Goal: Task Accomplishment & Management: Manage account settings

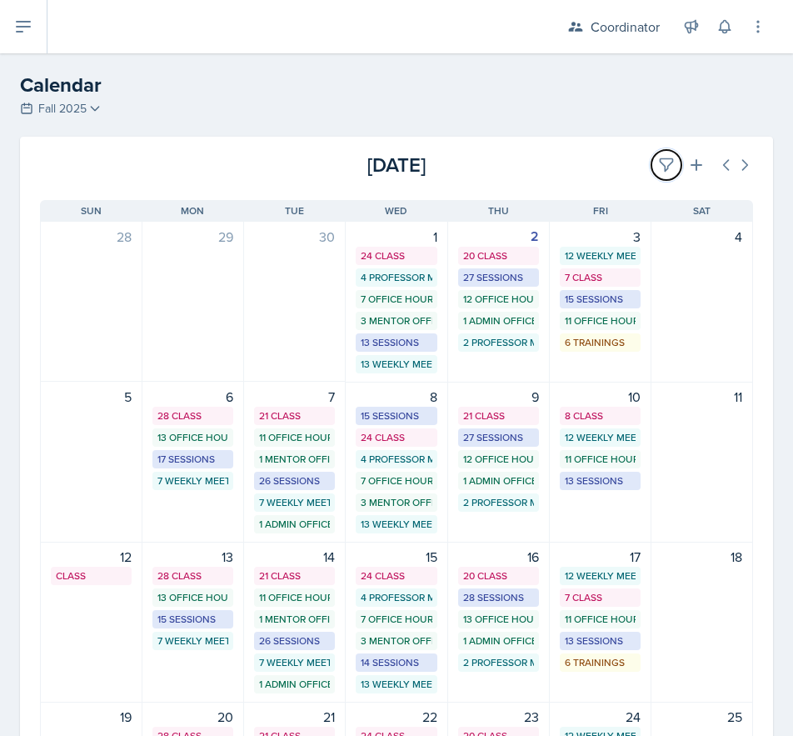
drag, startPoint x: 654, startPoint y: 152, endPoint x: 632, endPoint y: 157, distance: 22.2
click at [654, 153] on button at bounding box center [667, 165] width 30 height 30
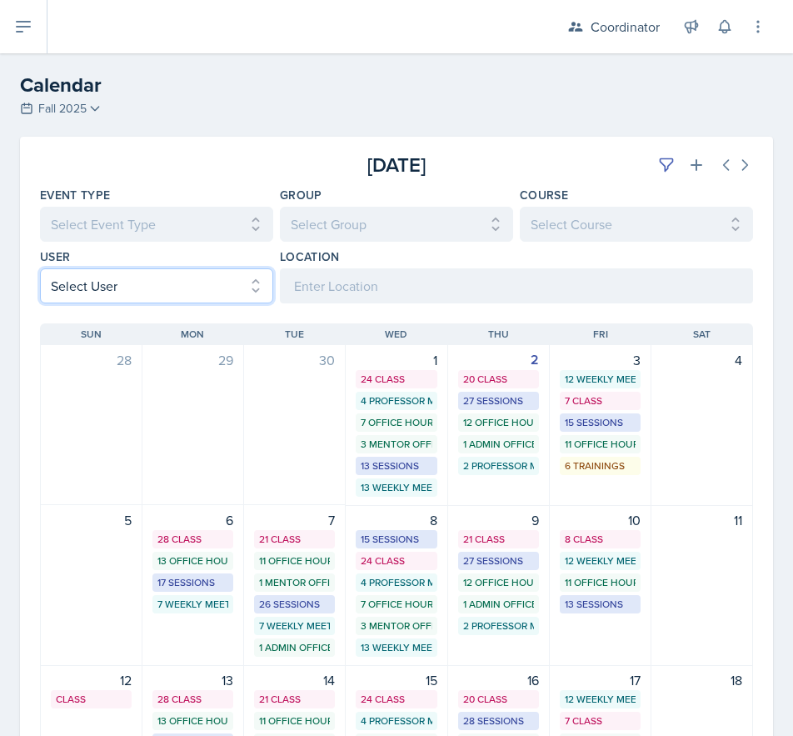
drag, startPoint x: 71, startPoint y: 279, endPoint x: 75, endPoint y: 298, distance: 19.6
click at [71, 279] on select "Select User All [PERSON_NAME] [PERSON_NAME] [PERSON_NAME] [PERSON_NAME] [PERSON…" at bounding box center [156, 285] width 233 height 35
select select "d4396dc8-67b8-422c-a9a6-927487b5c8ab"
click at [40, 268] on select "Select User All [PERSON_NAME] [PERSON_NAME] [PERSON_NAME] [PERSON_NAME] [PERSON…" at bounding box center [156, 285] width 233 height 35
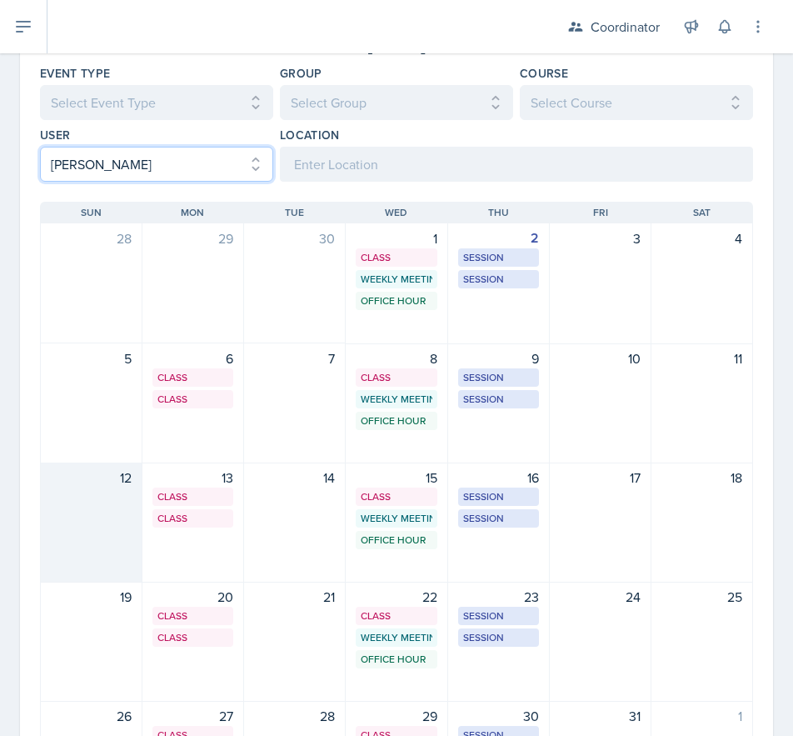
scroll to position [267, 0]
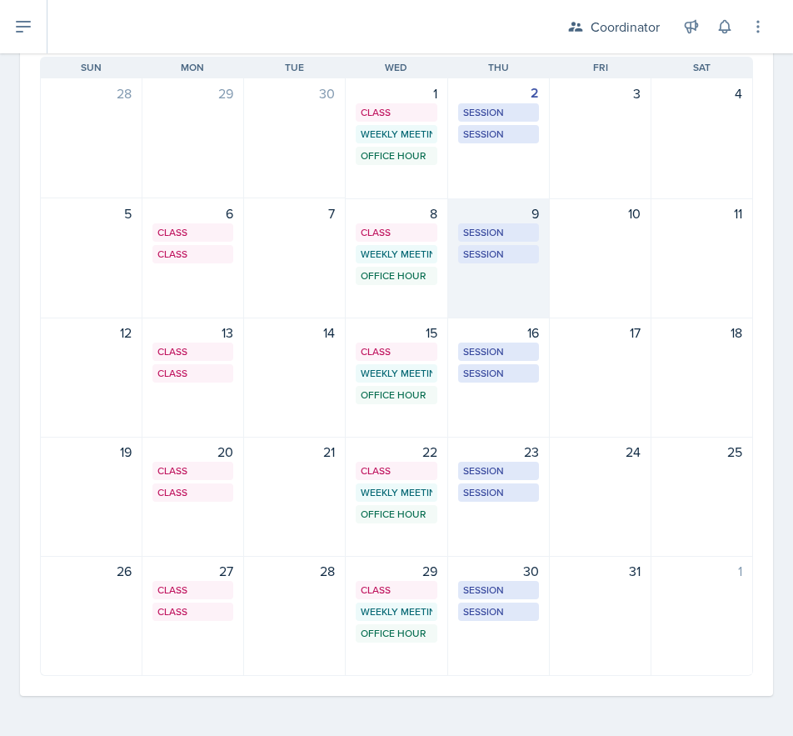
click at [485, 299] on div "9 Session SST 219 1:00 PM - 2:00 PM Session SST 218 7:30 PM - 8:30 PM" at bounding box center [499, 258] width 102 height 120
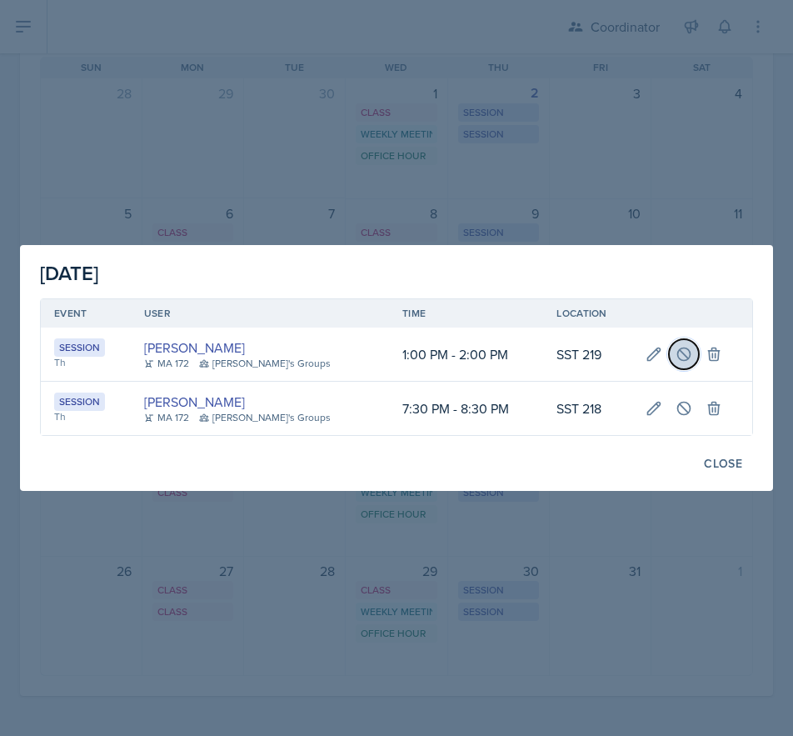
click at [677, 360] on icon at bounding box center [684, 354] width 17 height 17
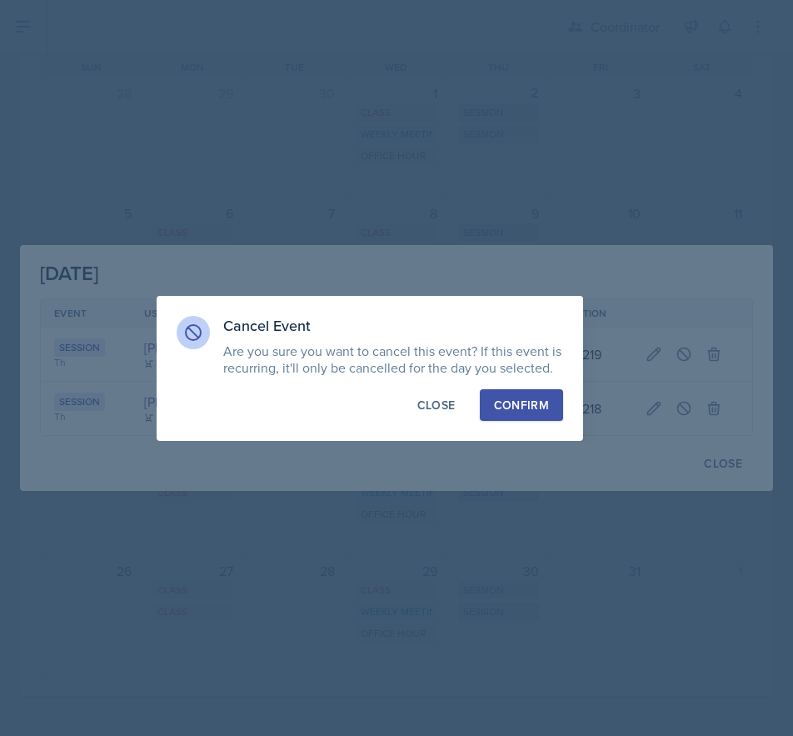
click at [512, 411] on div "Confirm" at bounding box center [521, 405] width 55 height 17
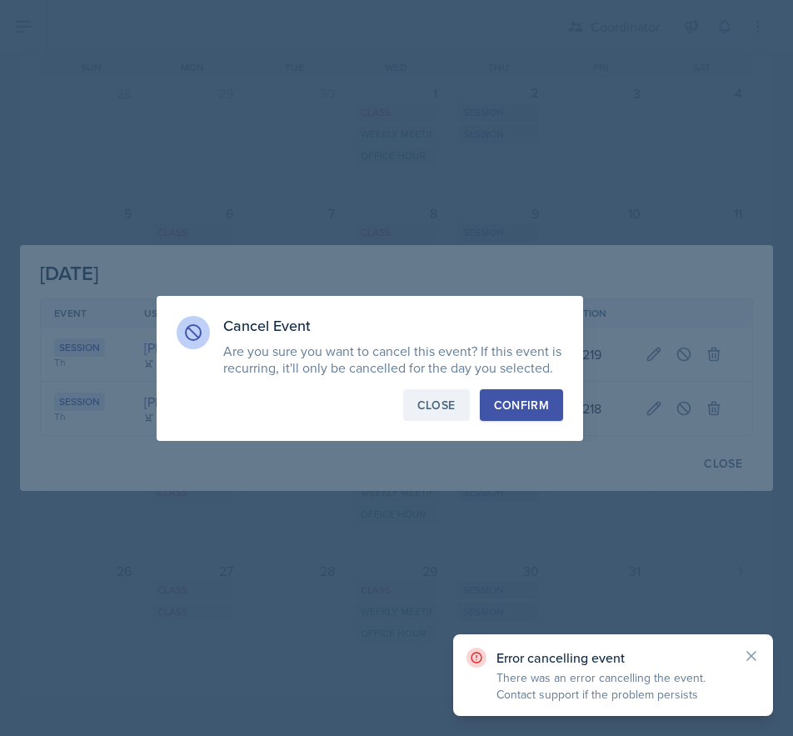
click at [447, 413] on button "Close" at bounding box center [436, 405] width 67 height 32
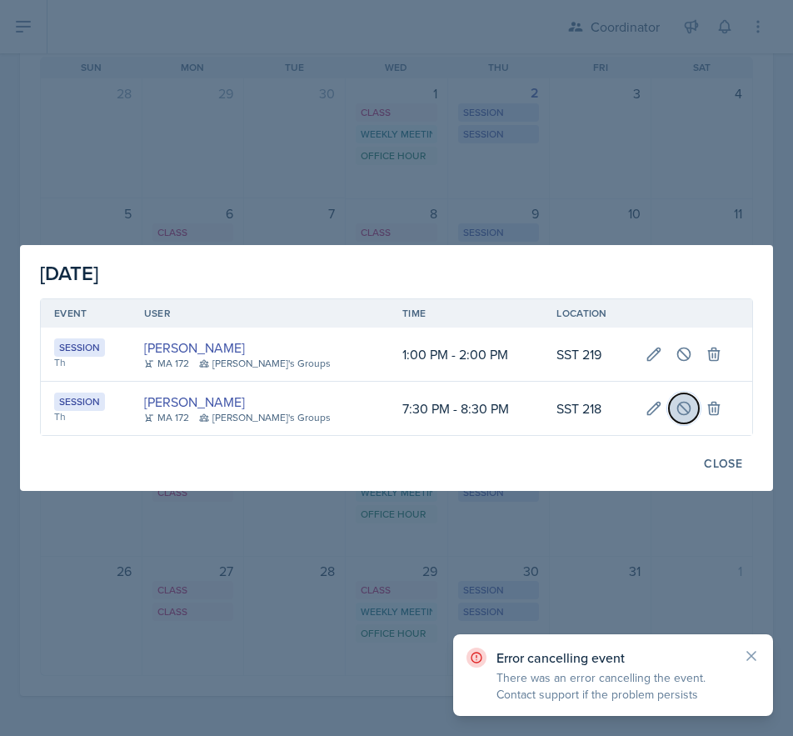
click at [678, 408] on icon at bounding box center [684, 408] width 12 height 12
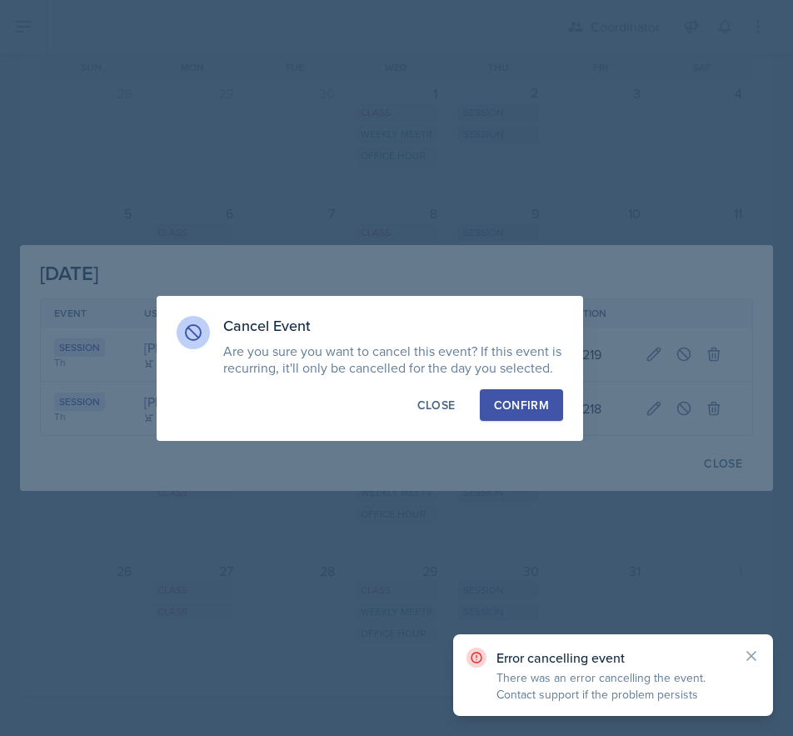
click at [506, 410] on div "Confirm" at bounding box center [521, 405] width 55 height 17
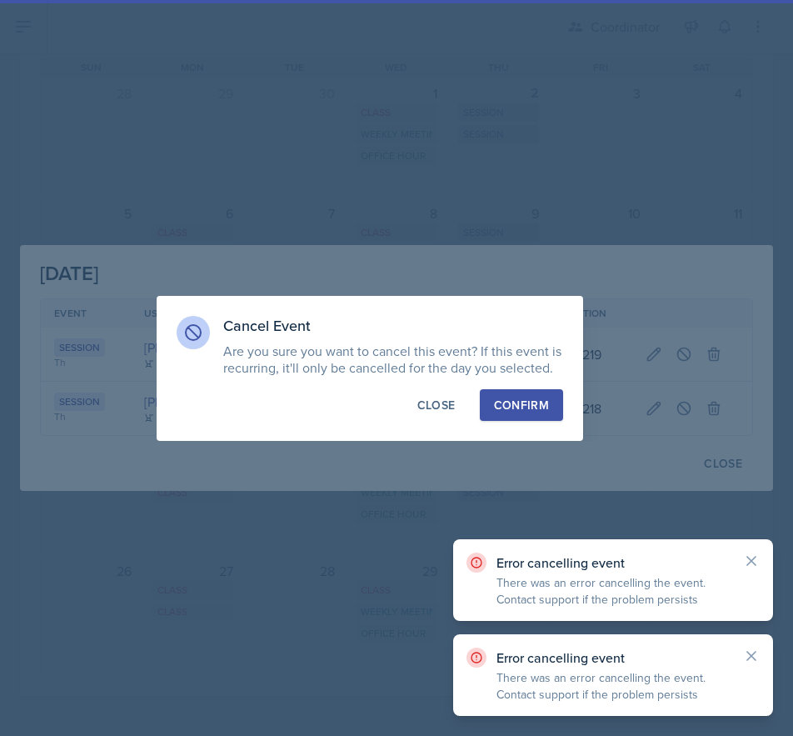
click at [331, 152] on div at bounding box center [396, 368] width 793 height 736
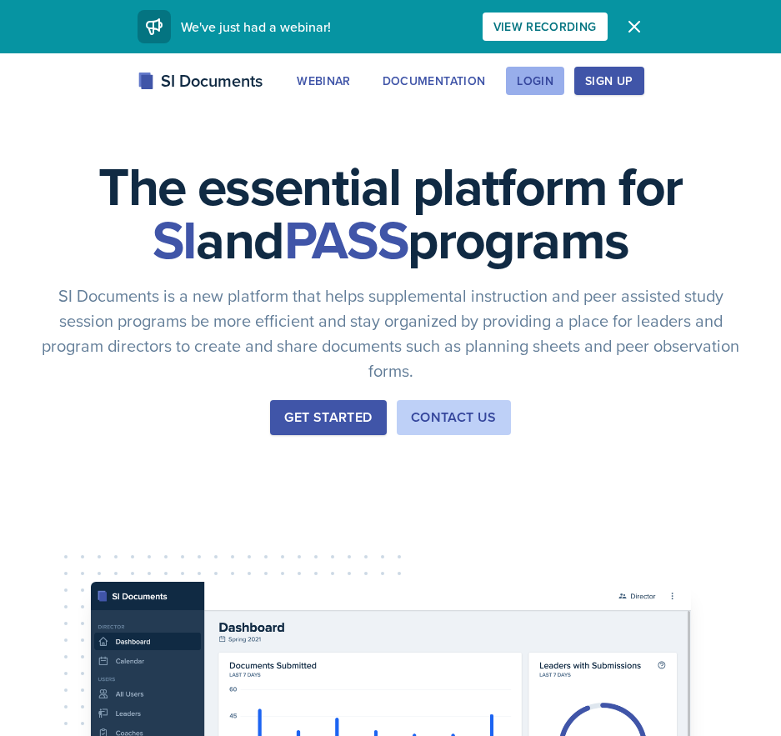
click at [513, 76] on button "Login" at bounding box center [535, 81] width 58 height 28
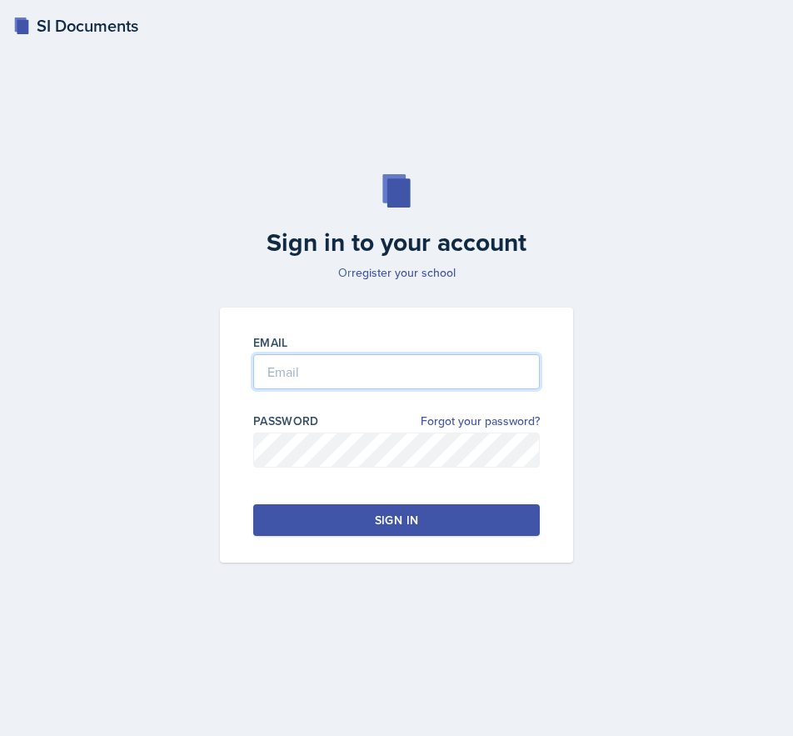
click at [379, 357] on input "email" at bounding box center [396, 371] width 287 height 35
type input "ceg0025@uah.edu"
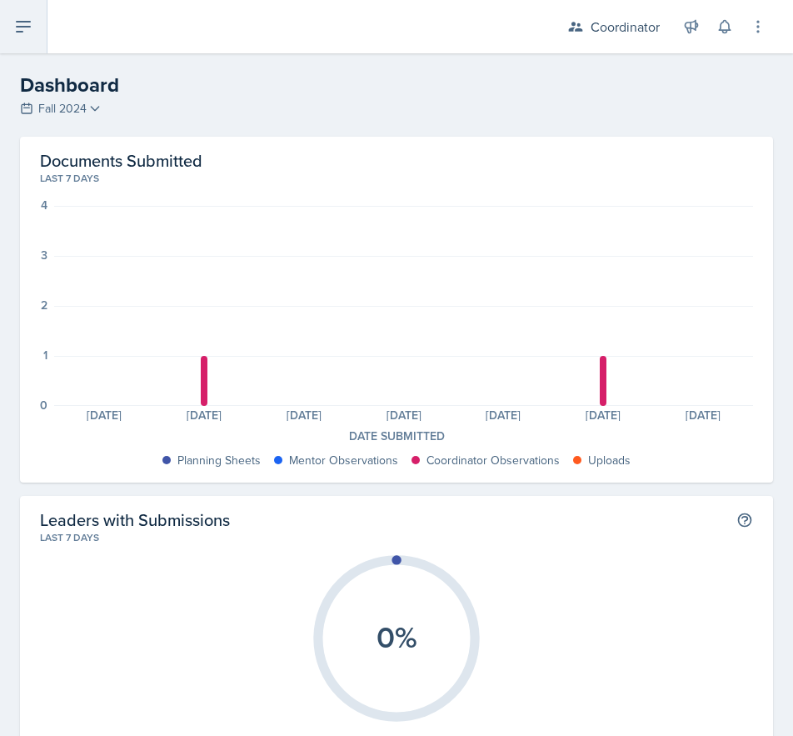
click at [26, 27] on icon at bounding box center [23, 27] width 13 height 10
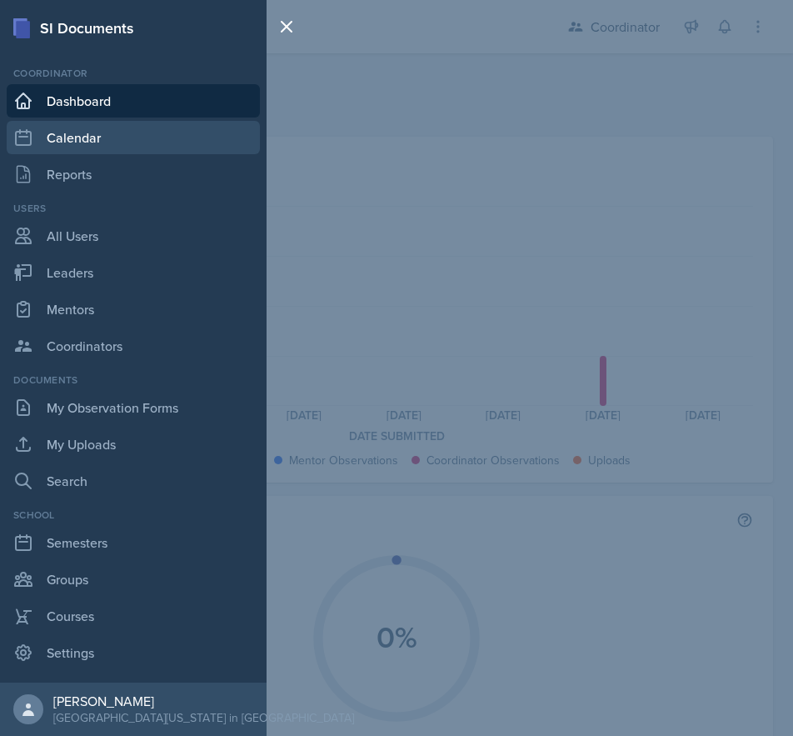
click at [53, 146] on link "Calendar" at bounding box center [133, 137] width 253 height 33
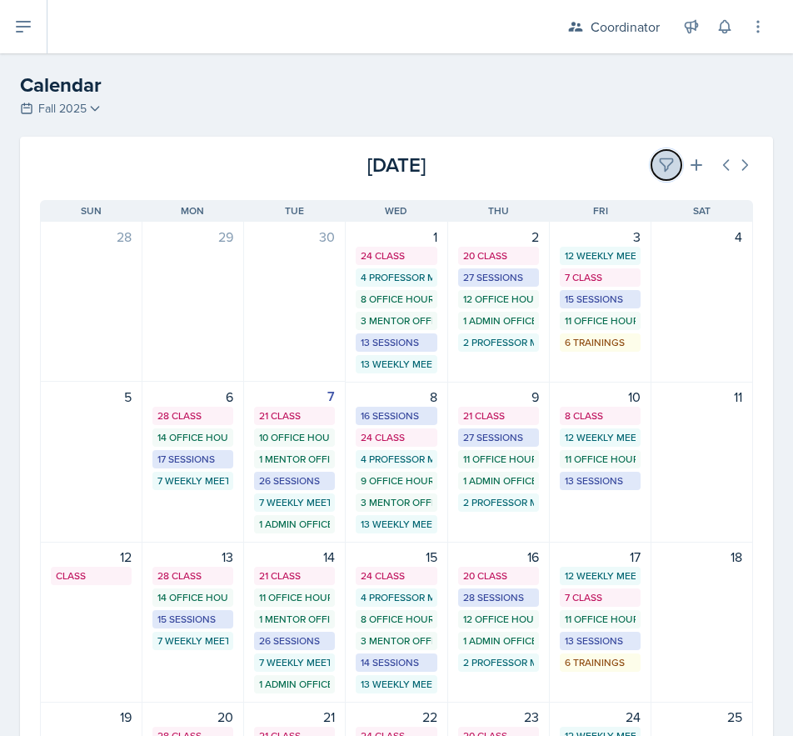
click at [661, 159] on icon at bounding box center [667, 165] width 12 height 12
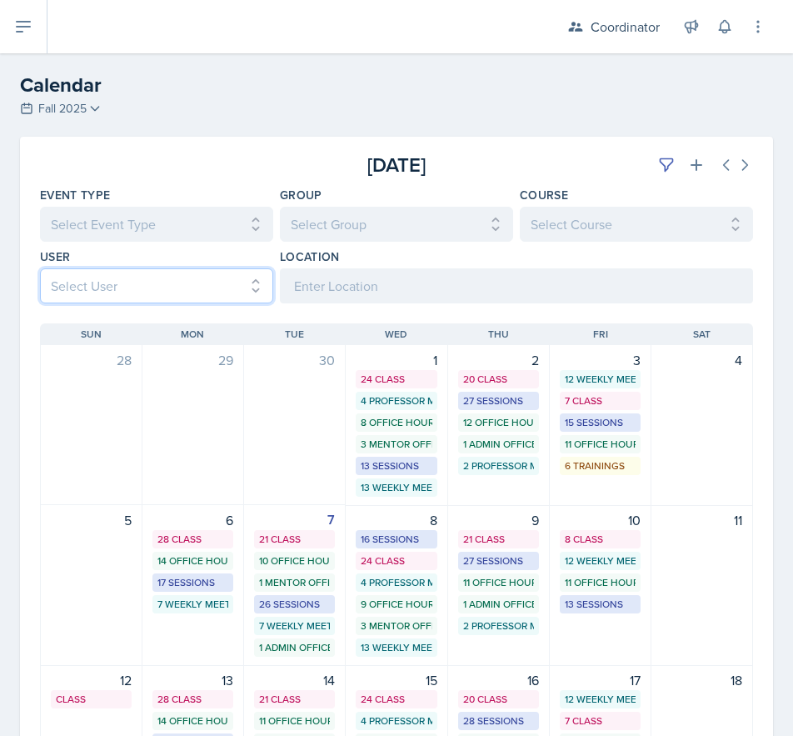
click at [121, 289] on select "Select User All [PERSON_NAME] [PERSON_NAME] [PERSON_NAME] [PERSON_NAME] [PERSON…" at bounding box center [156, 285] width 233 height 35
select select "d4396dc8-67b8-422c-a9a6-927487b5c8ab"
click at [40, 268] on select "Select User All [PERSON_NAME] [PERSON_NAME] [PERSON_NAME] [PERSON_NAME] [PERSON…" at bounding box center [156, 285] width 233 height 35
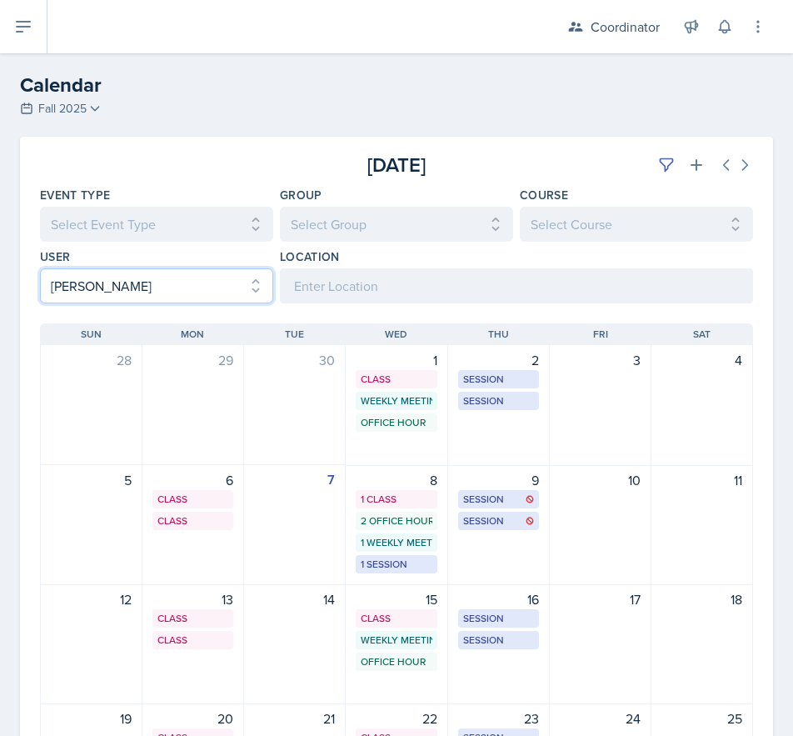
scroll to position [250, 0]
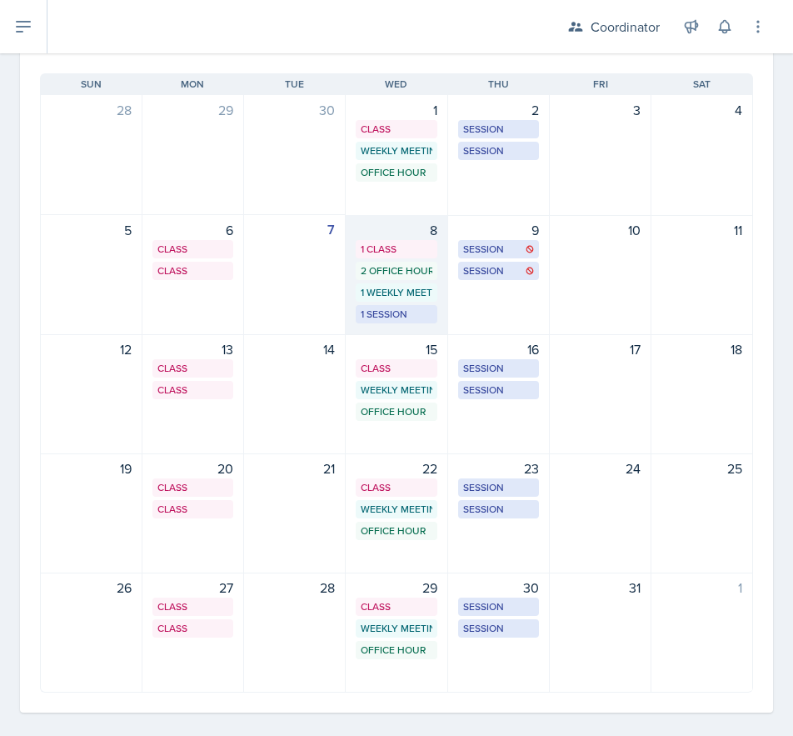
click at [392, 326] on div "8 1 Class 2 Office Hours 1 Weekly Meeting 1 Session" at bounding box center [397, 275] width 102 height 120
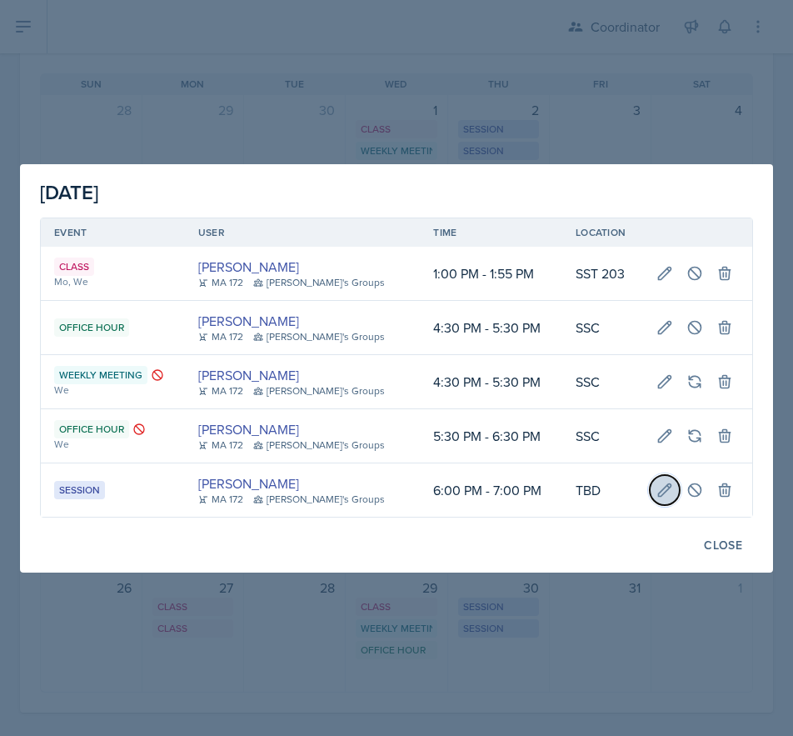
click at [659, 482] on icon at bounding box center [665, 490] width 17 height 17
type input "October 8th, 2025"
select select "6"
select select "0"
select select "PM"
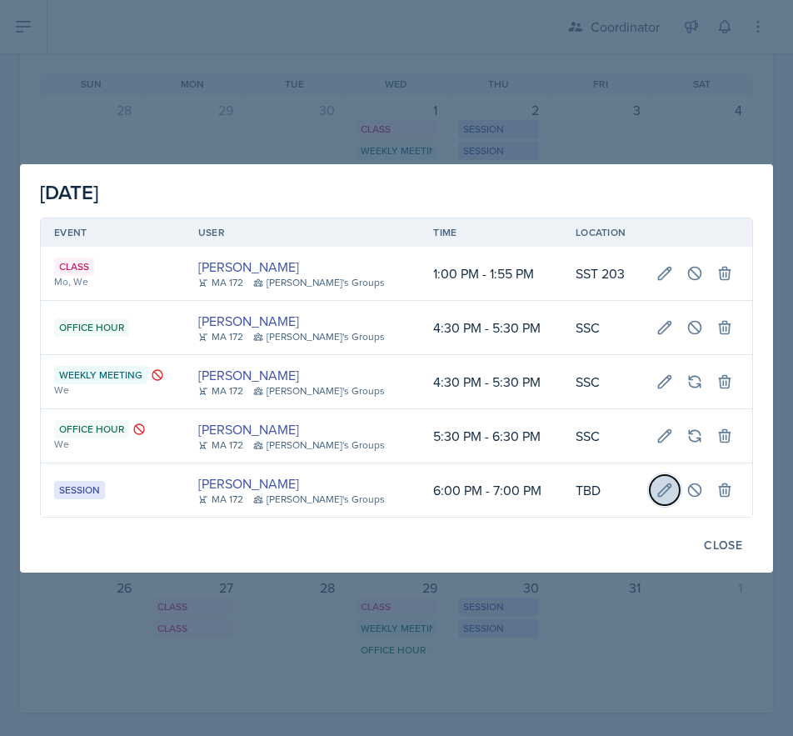
select select "7"
select select "0"
select select "PM"
type input "TBD"
select select "30b582fb-8ac9-49fb-a214-1fb047ccc295"
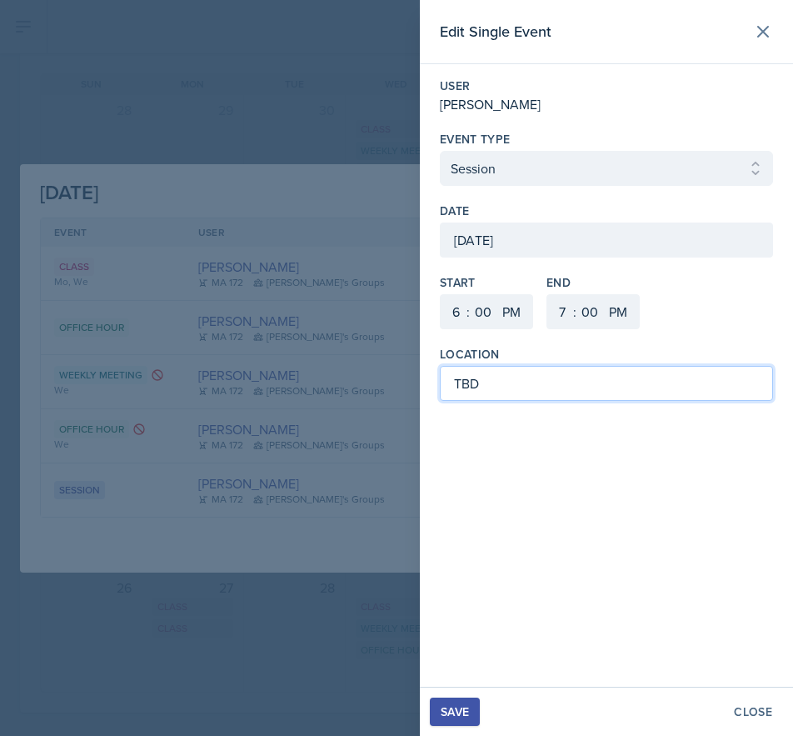
click at [490, 392] on input "TBD" at bounding box center [606, 383] width 333 height 35
type input "T"
type input "SST 218"
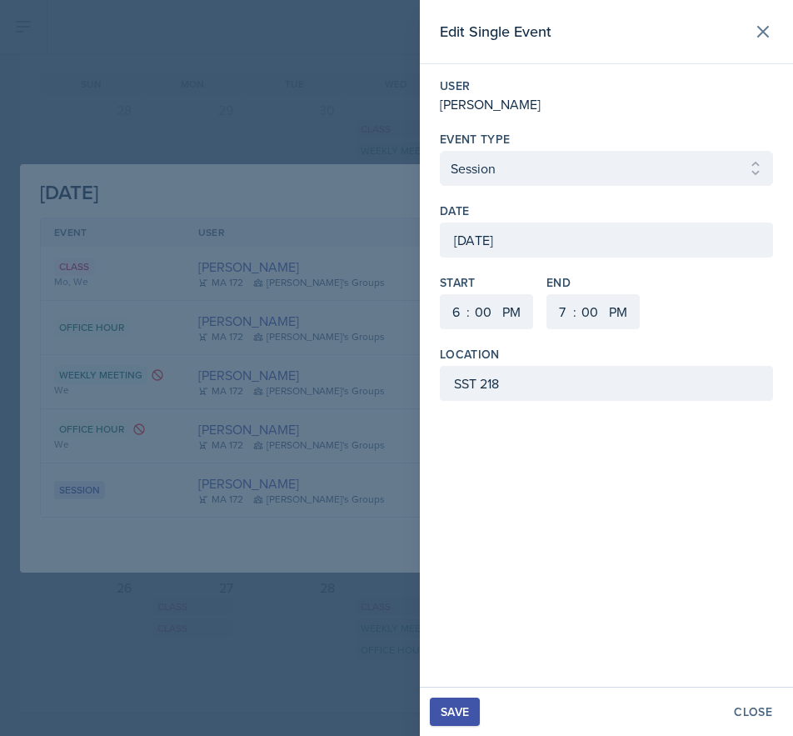
click at [464, 713] on div "Save" at bounding box center [455, 711] width 28 height 13
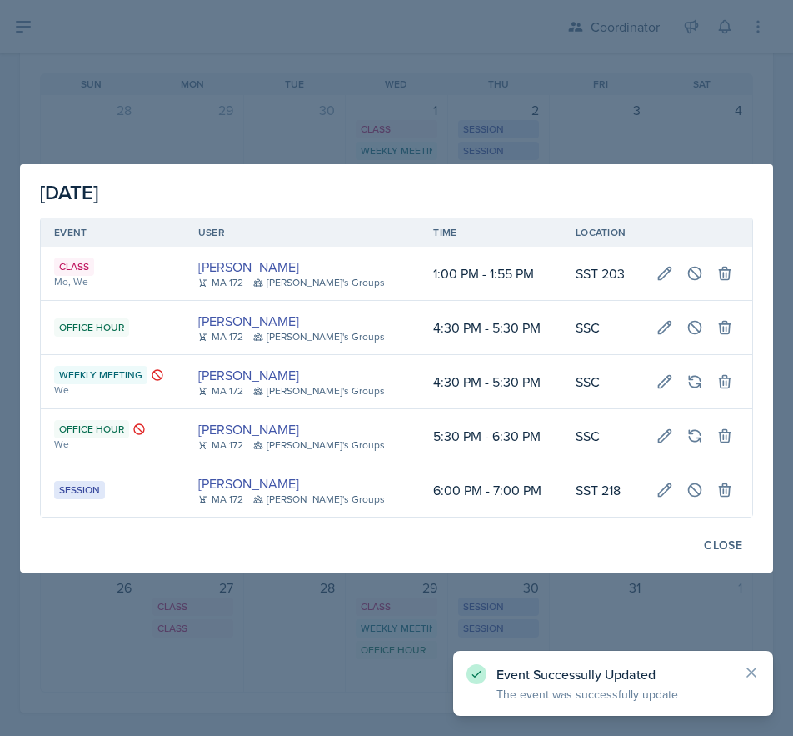
click at [337, 106] on div at bounding box center [396, 368] width 793 height 736
